Goal: Information Seeking & Learning: Compare options

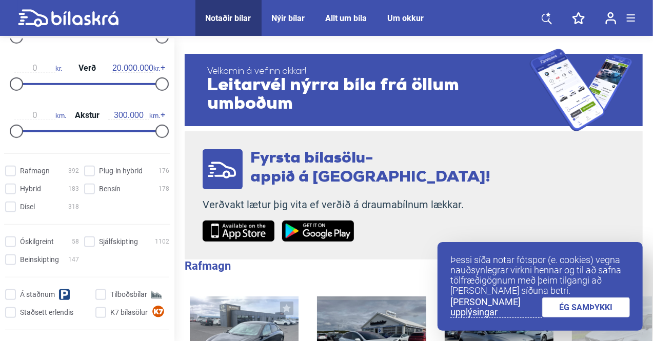
scroll to position [224, 0]
click at [566, 302] on link "ÉG SAMÞYKKI" at bounding box center [586, 307] width 88 height 20
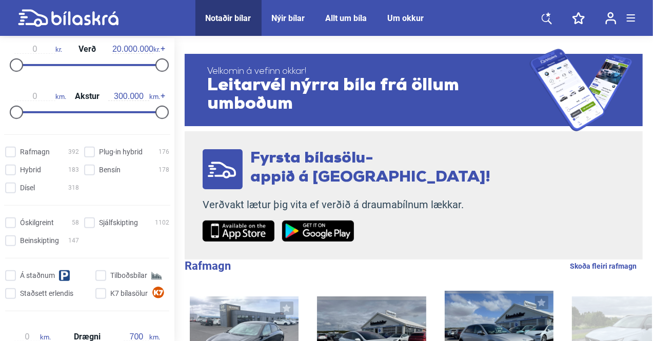
scroll to position [244, 0]
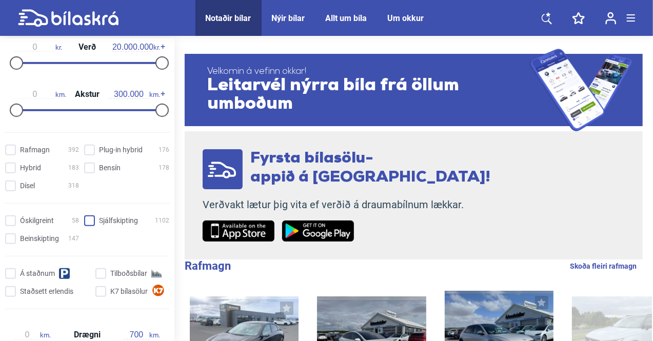
click at [86, 221] on input "Sjálfskipting 1102" at bounding box center [128, 221] width 85 height 11
checkbox input "true"
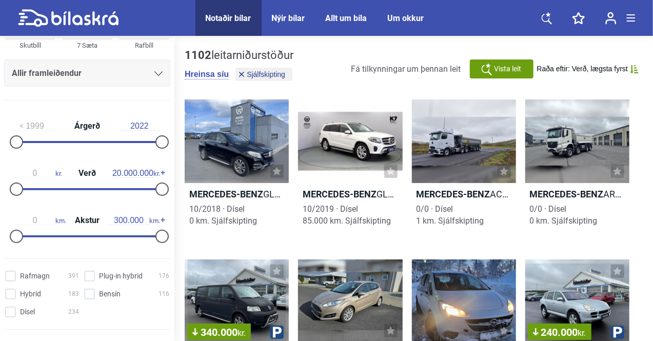
scroll to position [101, 0]
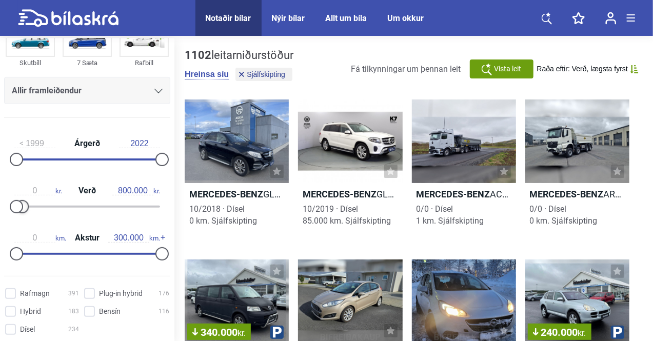
drag, startPoint x: 156, startPoint y: 205, endPoint x: 19, endPoint y: 203, distance: 136.4
click at [19, 206] on div at bounding box center [87, 207] width 146 height 2
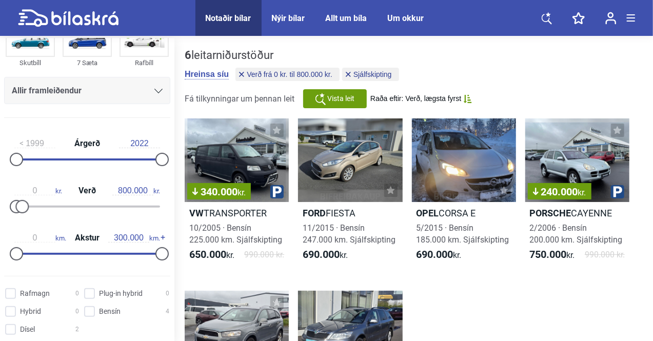
type input "20.000.000"
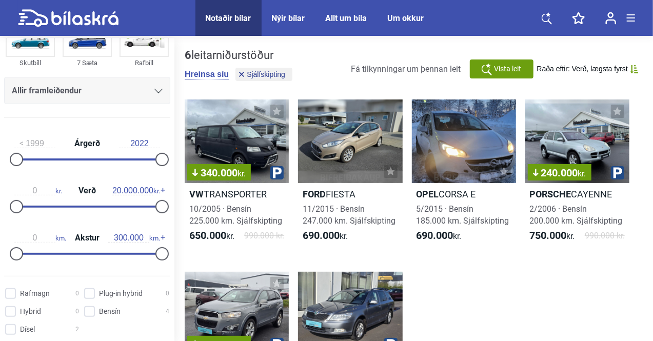
checkbox input "false"
